Goal: Complete application form

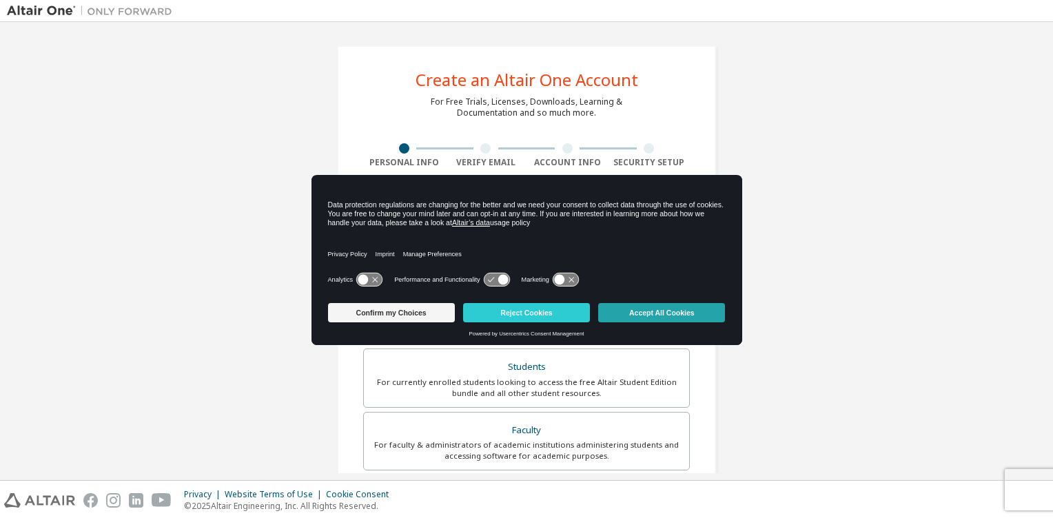
click at [631, 309] on button "Accept All Cookies" at bounding box center [661, 312] width 127 height 19
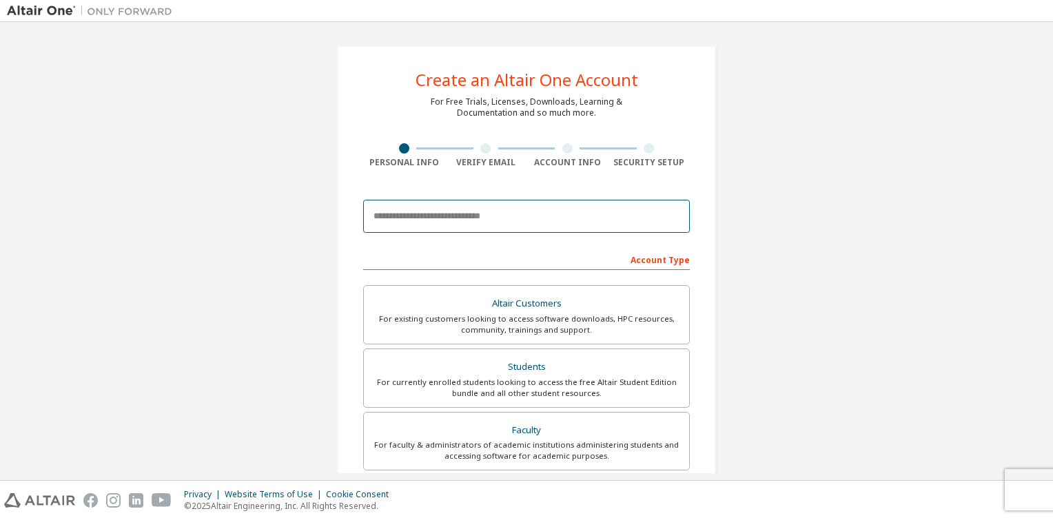
click at [523, 216] on input "email" at bounding box center [526, 216] width 327 height 33
type input "**********"
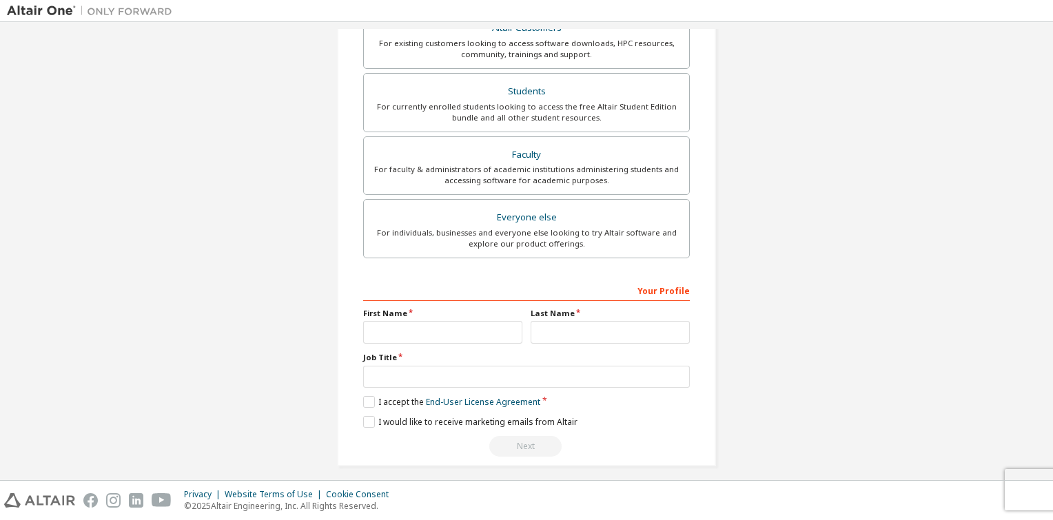
scroll to position [276, 0]
click at [468, 339] on input "text" at bounding box center [442, 332] width 159 height 23
type input "*"
type input "******"
click at [556, 332] on input "text" at bounding box center [610, 332] width 159 height 23
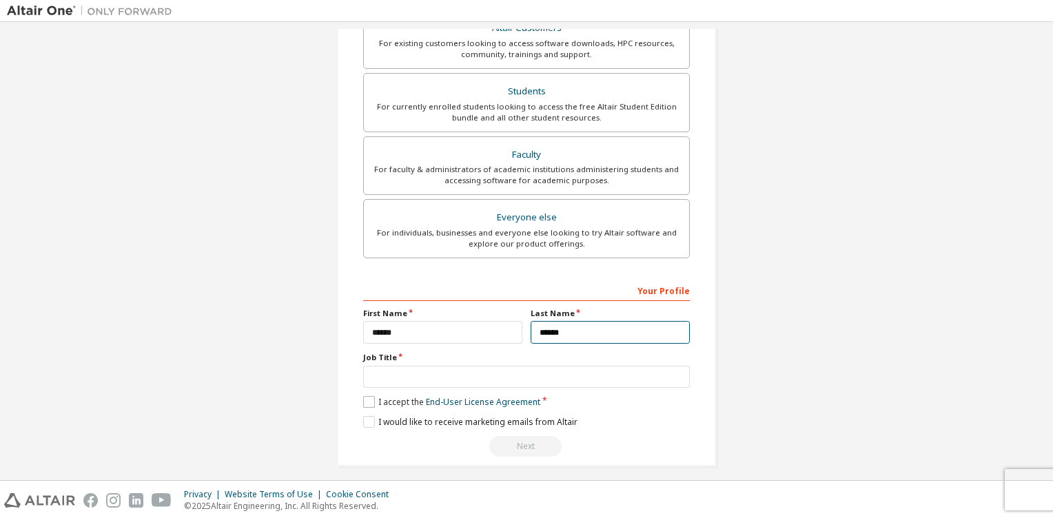
type input "******"
click at [363, 400] on label "I accept the End-User License Agreement" at bounding box center [451, 402] width 177 height 12
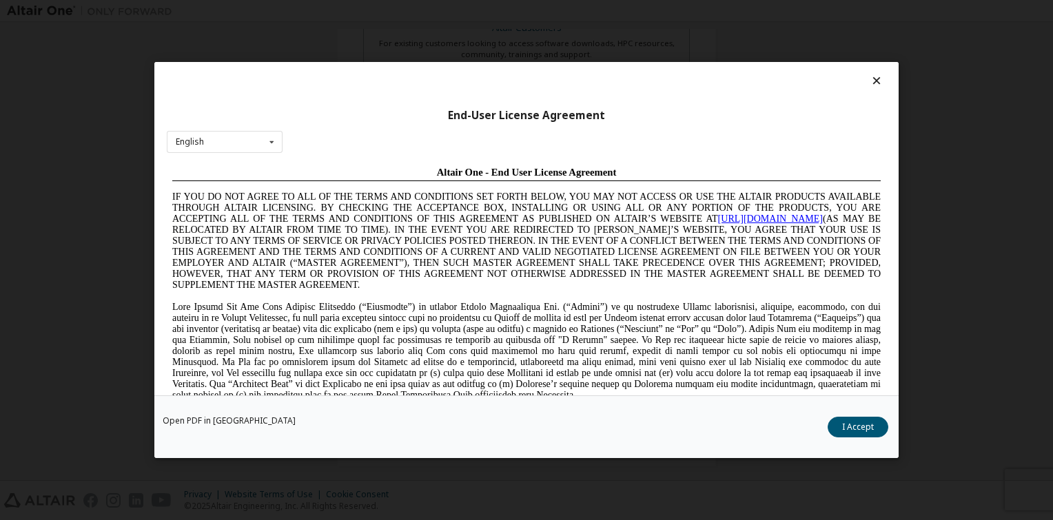
scroll to position [0, 0]
click at [848, 438] on div "Open PDF in New Tab I Accept" at bounding box center [526, 427] width 744 height 63
click at [848, 436] on button "I Accept" at bounding box center [858, 427] width 61 height 21
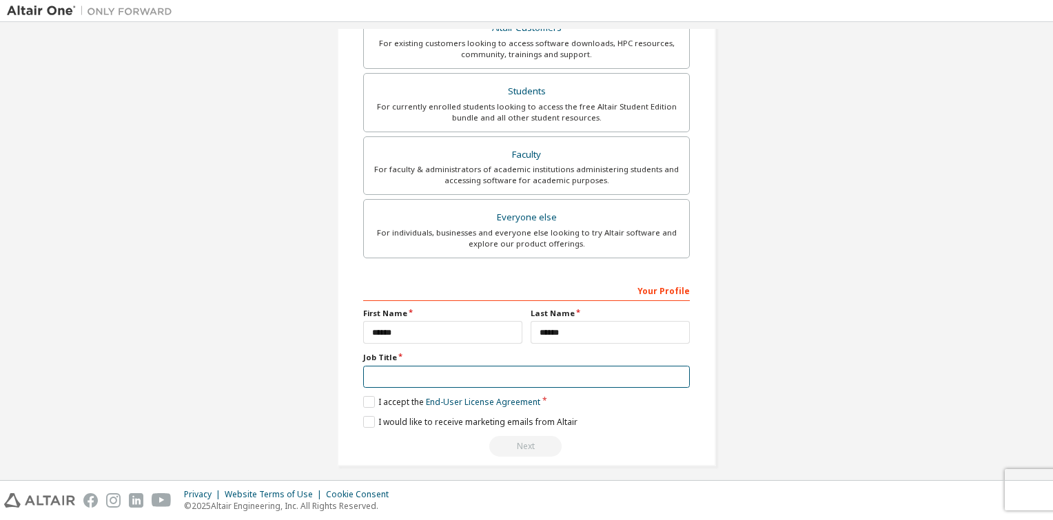
click at [423, 380] on input "text" at bounding box center [526, 377] width 327 height 23
click at [822, 243] on div "**********" at bounding box center [526, 118] width 1039 height 730
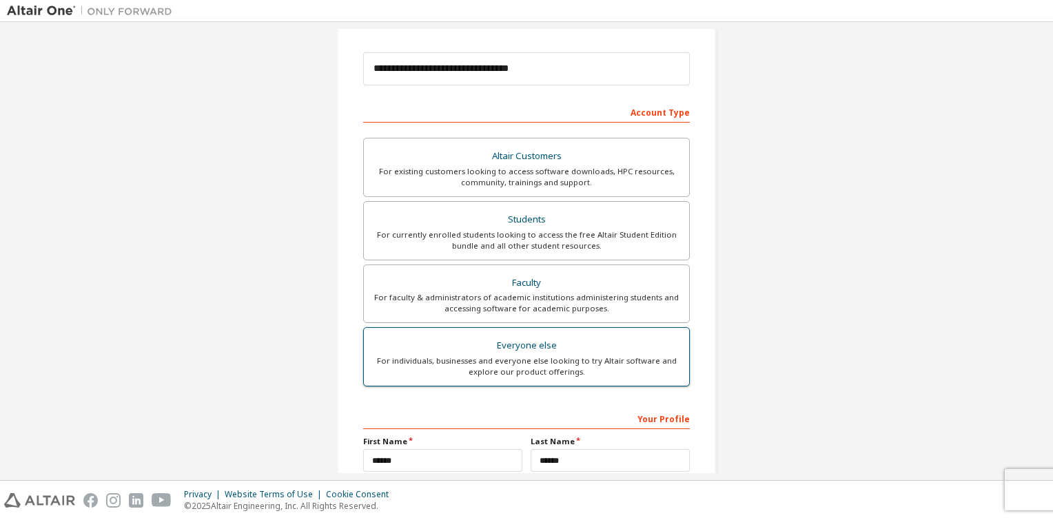
scroll to position [146, 0]
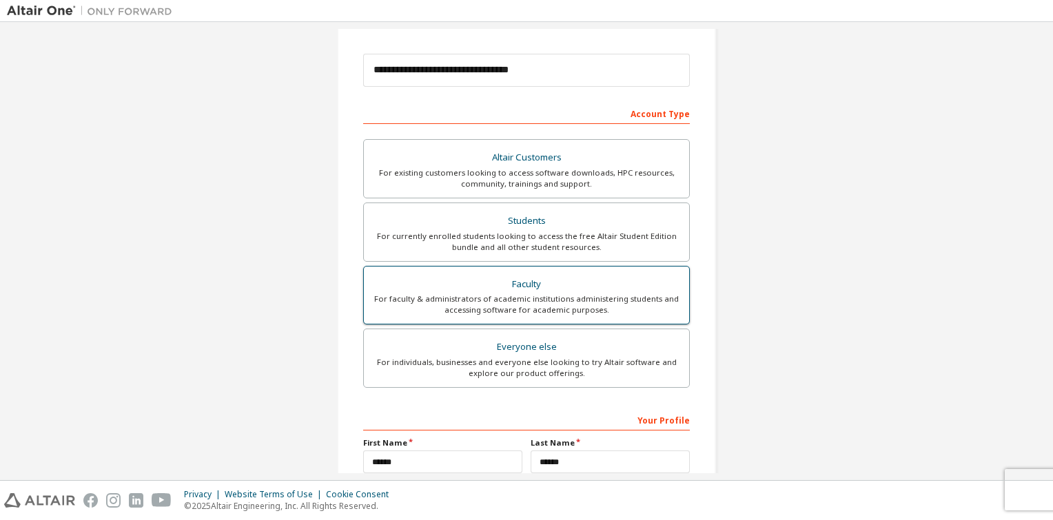
click at [574, 272] on label "Faculty For faculty & administrators of academic institutions administering stu…" at bounding box center [526, 295] width 327 height 59
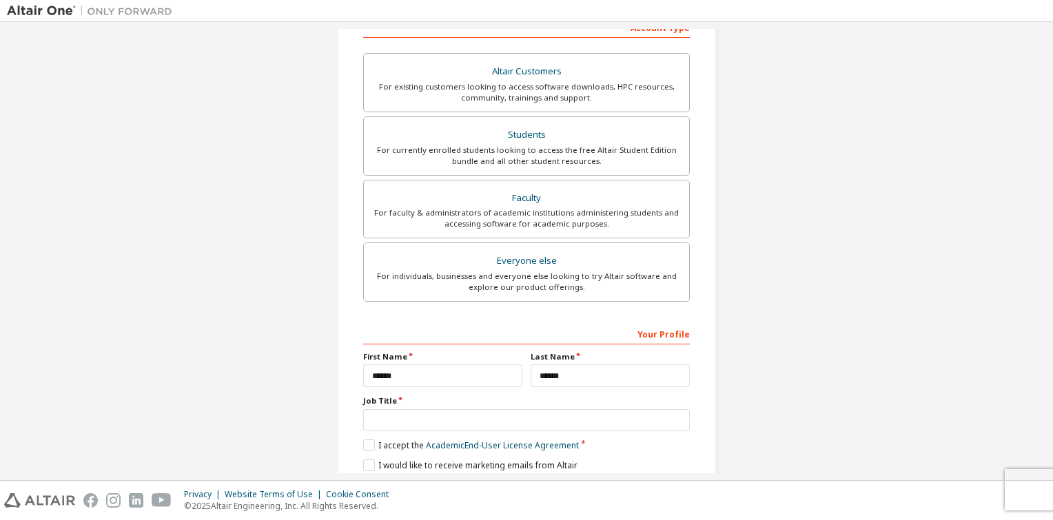
scroll to position [282, 0]
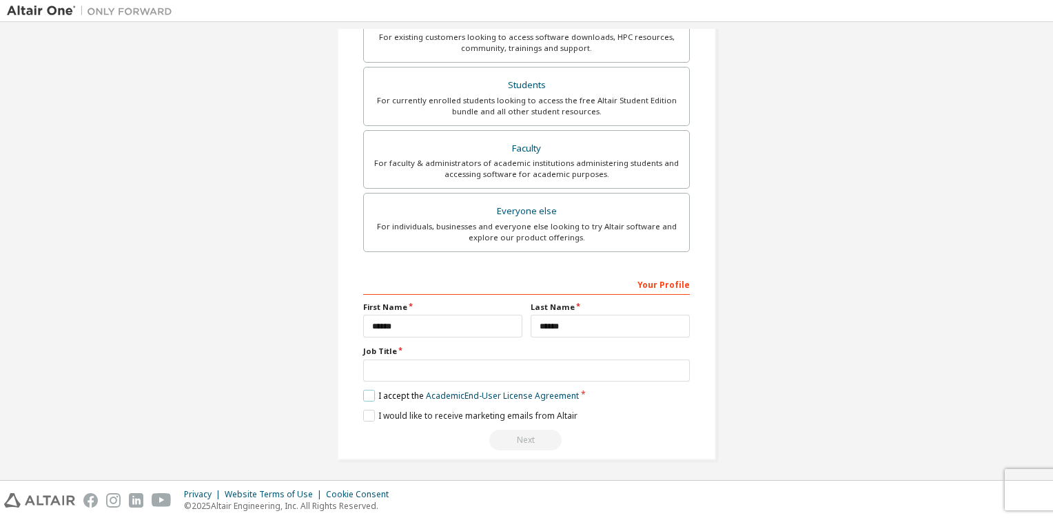
click at [369, 399] on label "I accept the Academic End-User License Agreement" at bounding box center [471, 396] width 216 height 12
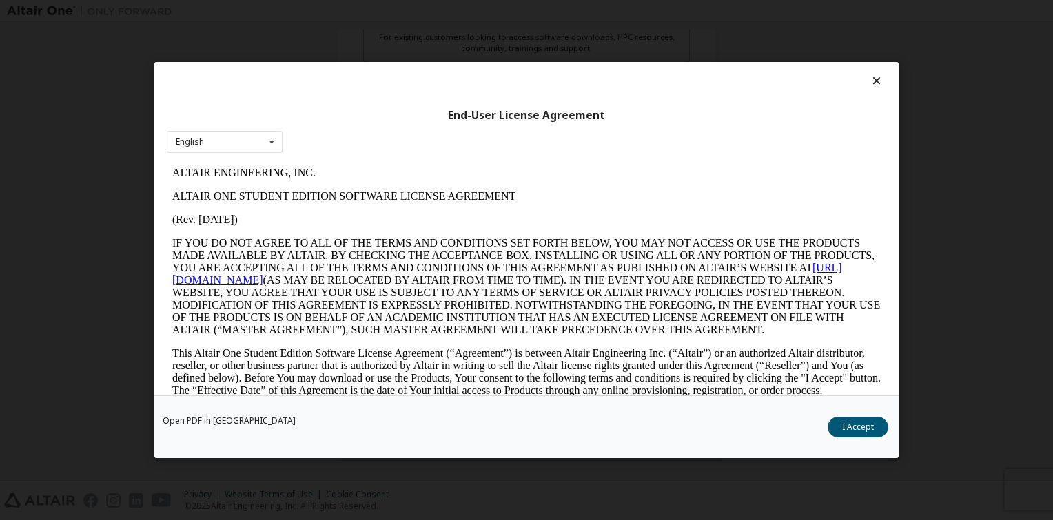
scroll to position [0, 0]
click at [868, 422] on button "I Accept" at bounding box center [858, 427] width 61 height 21
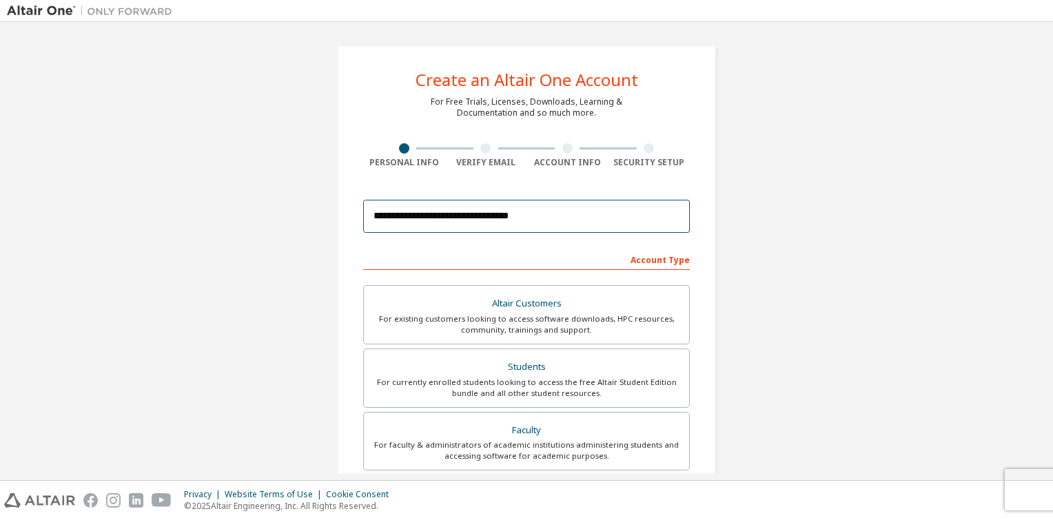
click at [587, 217] on input "**********" at bounding box center [526, 216] width 327 height 33
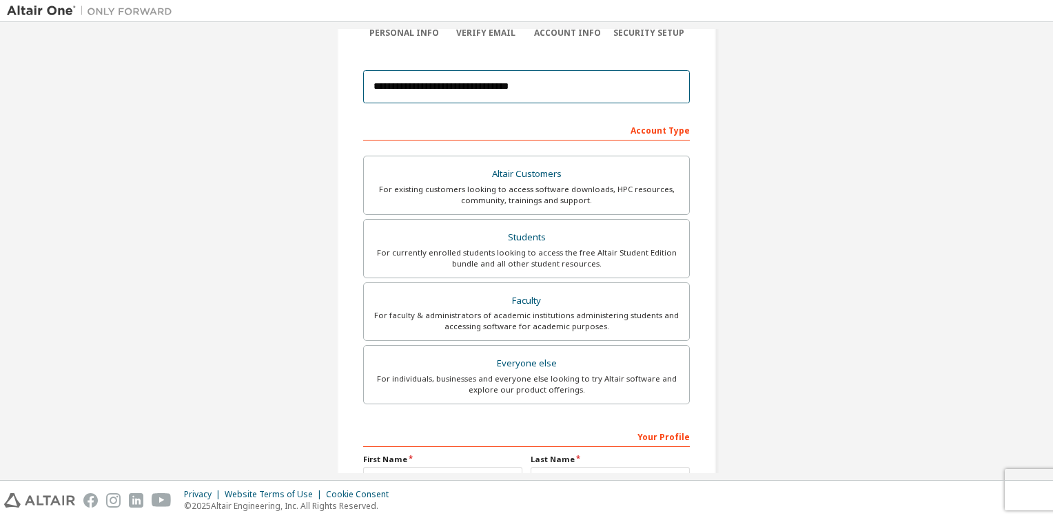
scroll to position [282, 0]
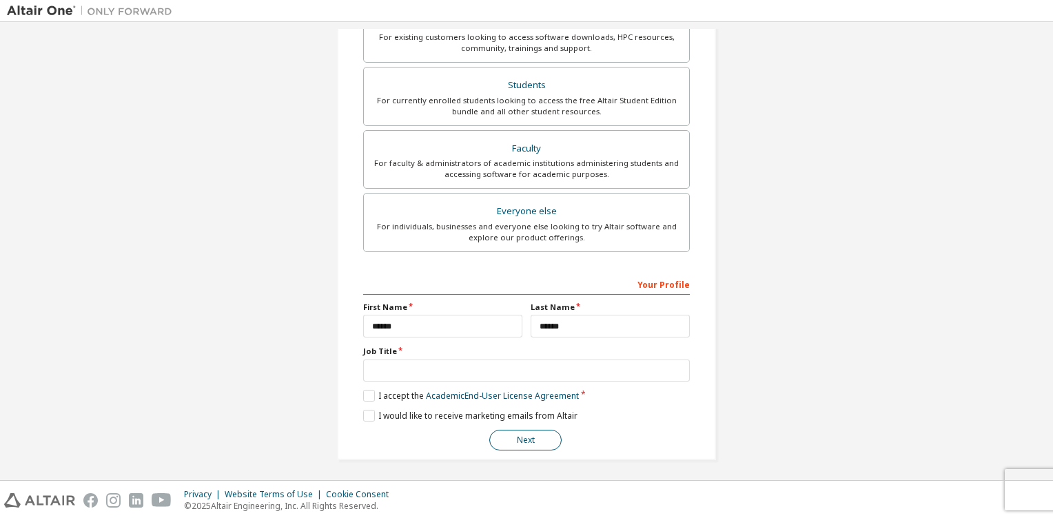
click at [518, 436] on button "Next" at bounding box center [525, 440] width 72 height 21
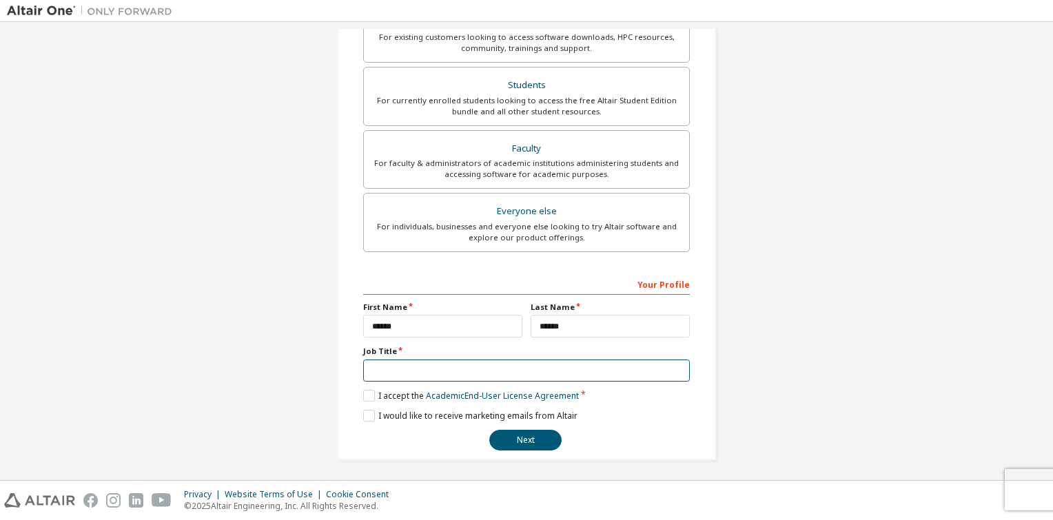
click at [434, 365] on input "text" at bounding box center [526, 371] width 327 height 23
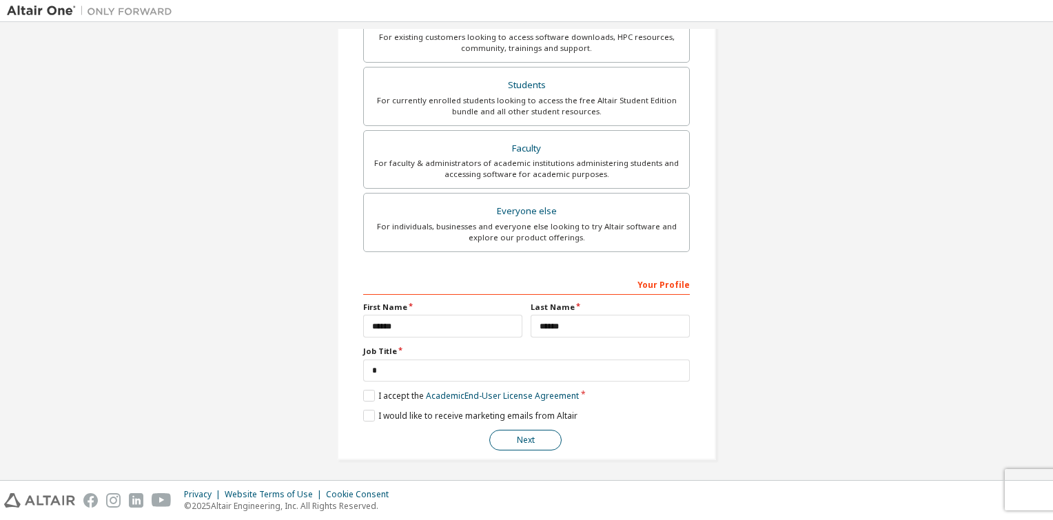
click at [500, 433] on button "Next" at bounding box center [525, 440] width 72 height 21
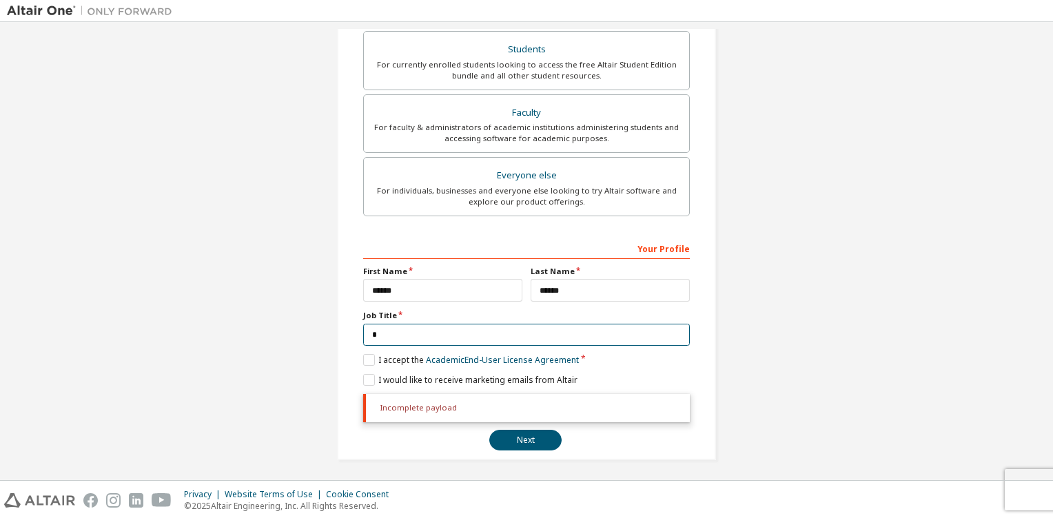
click at [403, 334] on input "text" at bounding box center [526, 335] width 327 height 23
type input "*"
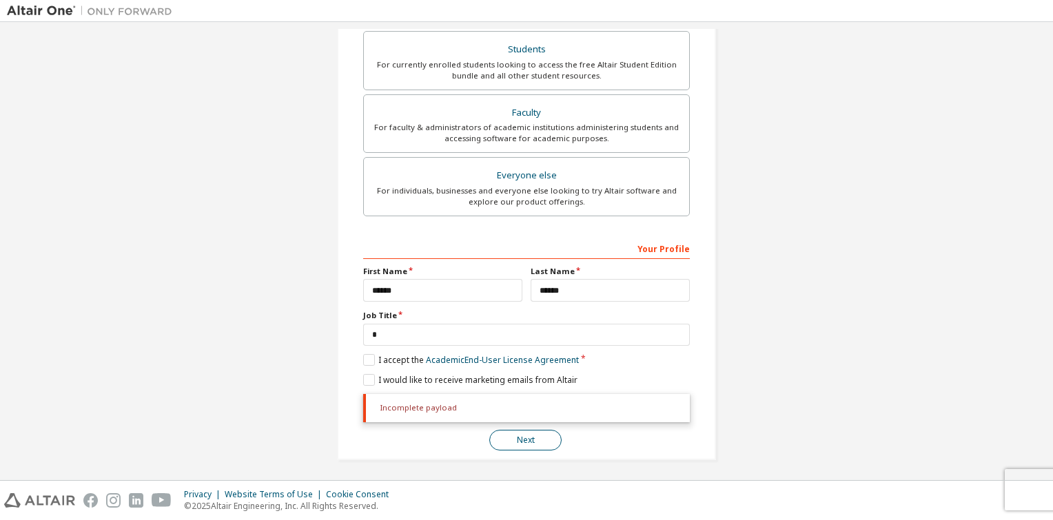
click at [507, 436] on button "Next" at bounding box center [525, 440] width 72 height 21
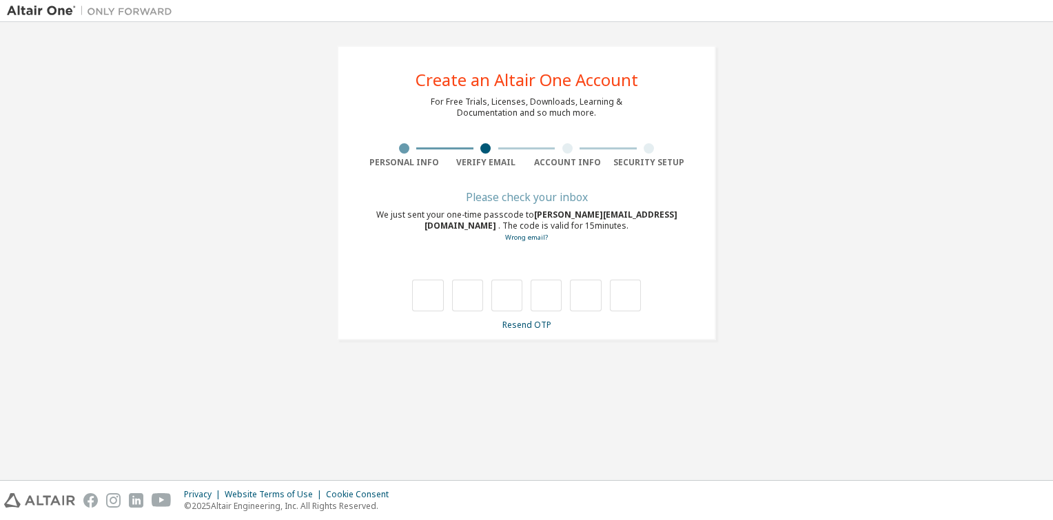
scroll to position [0, 0]
type input "*"
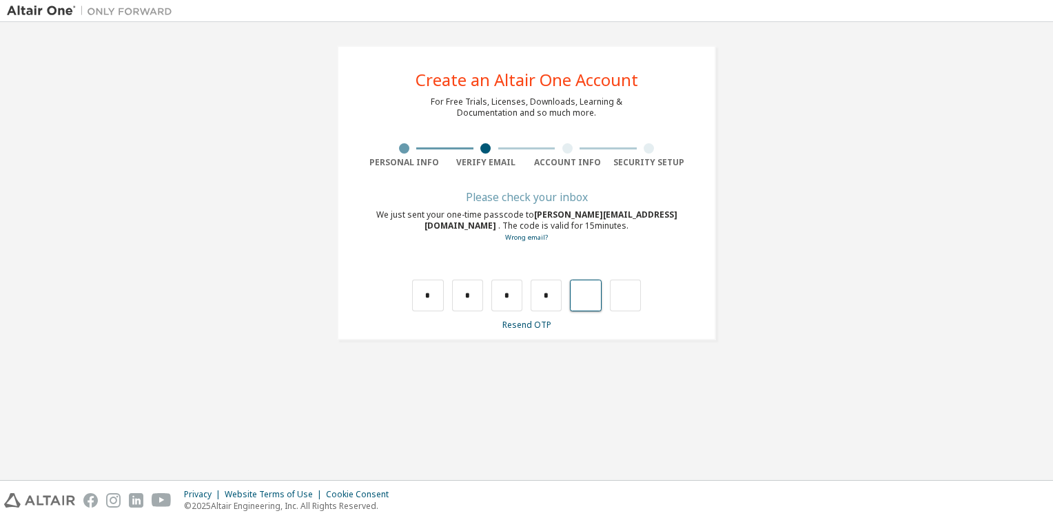
type input "*"
click at [425, 292] on input "text" at bounding box center [427, 296] width 31 height 32
type input "*"
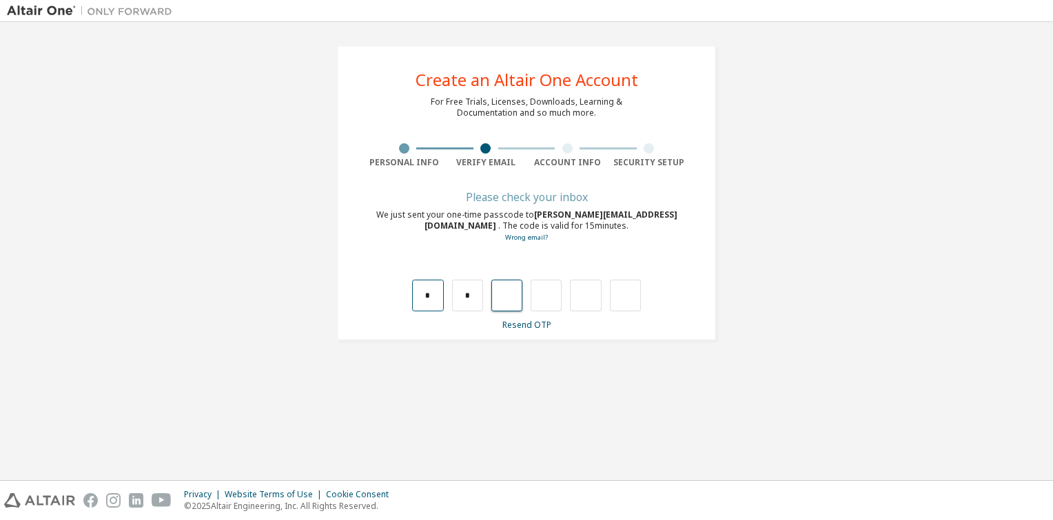
type input "*"
